Goal: Task Accomplishment & Management: Use online tool/utility

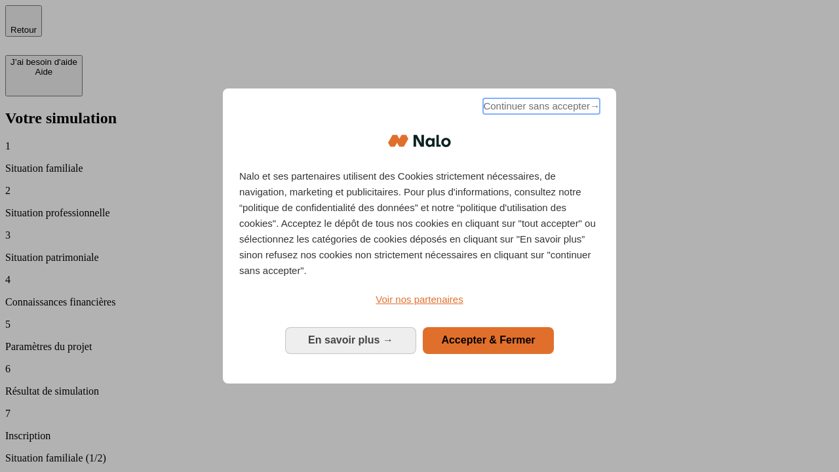
click at [540, 108] on span "Continuer sans accepter →" at bounding box center [541, 106] width 117 height 16
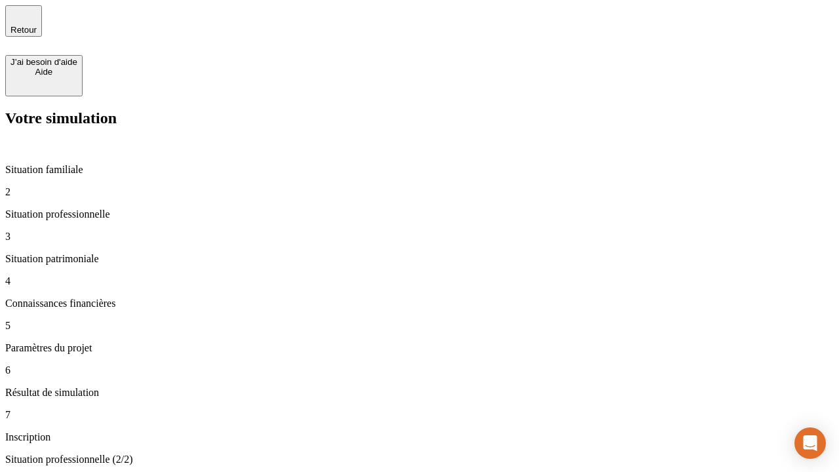
type input "30 000"
type input "0"
type input "1 000"
